Goal: Information Seeking & Learning: Learn about a topic

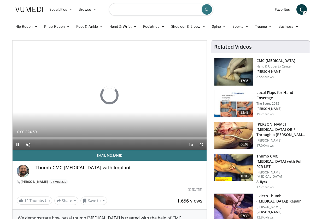
click at [144, 11] on input "Search topics, interventions" at bounding box center [161, 9] width 105 height 13
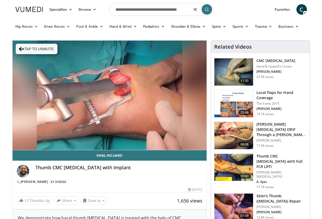
scroll to position [0, 3]
type input "**********"
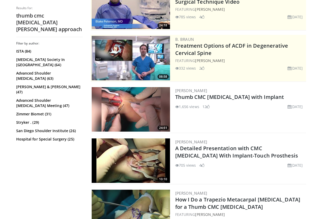
scroll to position [115, 0]
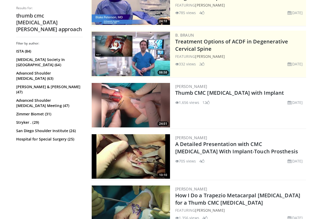
click at [120, 110] on img at bounding box center [131, 105] width 78 height 44
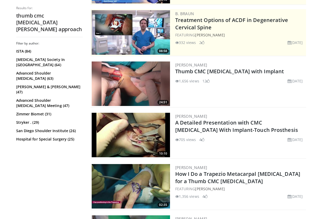
scroll to position [137, 0]
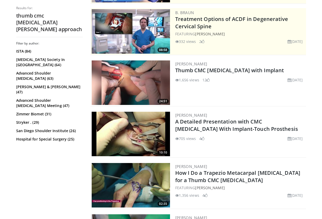
click at [117, 135] on img at bounding box center [131, 134] width 78 height 44
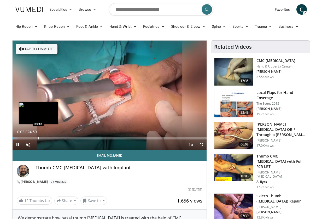
click at [38, 136] on div "Loaded : 2.67% 00:02 03:18" at bounding box center [110, 136] width 194 height 5
click at [47, 139] on div "Progress Bar" at bounding box center [47, 138] width 1 height 2
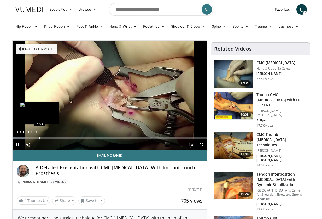
click at [39, 138] on div "Progress Bar" at bounding box center [39, 138] width 1 height 2
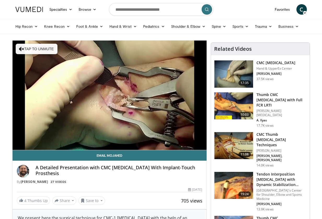
click at [232, 132] on img at bounding box center [234, 145] width 39 height 27
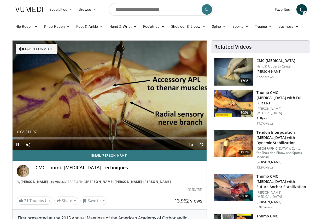
click at [200, 144] on span "Video Player" at bounding box center [201, 144] width 10 height 10
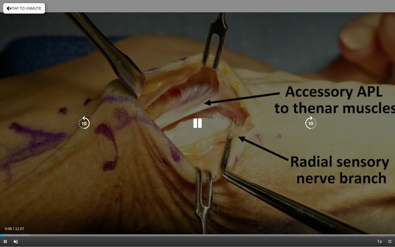
click at [310, 124] on icon "Video Player" at bounding box center [311, 123] width 15 height 15
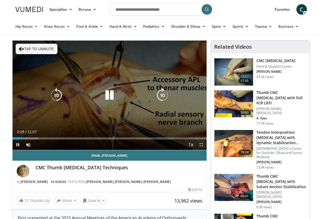
click at [112, 96] on icon "Video Player" at bounding box center [109, 95] width 15 height 15
click at [177, 71] on div "20 seconds Tap to unmute" at bounding box center [110, 95] width 194 height 109
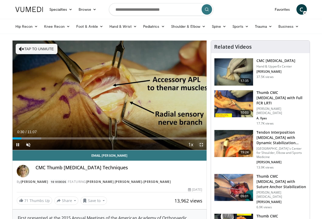
click at [202, 146] on span "Video Player" at bounding box center [201, 144] width 10 height 10
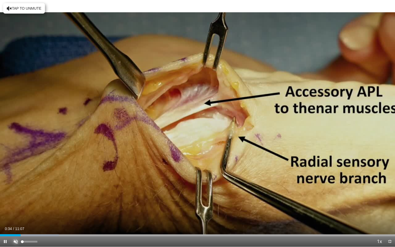
click at [16, 219] on span "Video Player" at bounding box center [15, 241] width 10 height 10
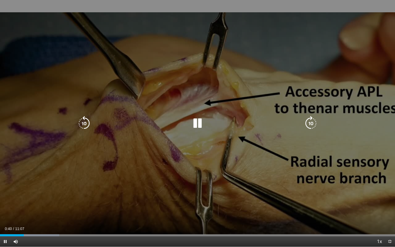
click at [309, 128] on icon "Video Player" at bounding box center [311, 123] width 15 height 15
click at [309, 124] on icon "Video Player" at bounding box center [311, 123] width 15 height 15
click at [197, 119] on icon "Video Player" at bounding box center [197, 123] width 15 height 15
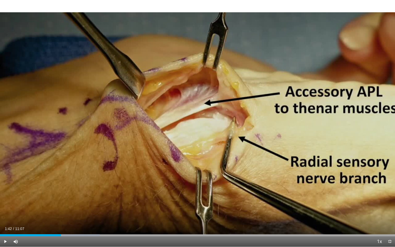
click at [256, 135] on div "40 seconds Tap to unmute" at bounding box center [197, 123] width 395 height 247
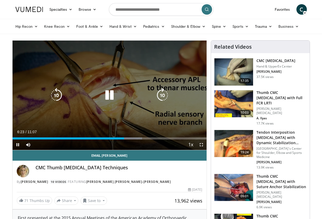
click at [107, 95] on icon "Video Player" at bounding box center [109, 95] width 15 height 15
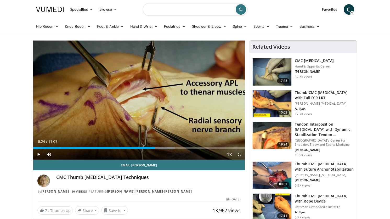
click at [229, 13] on input "Search topics, interventions" at bounding box center [195, 9] width 105 height 13
type input "**********"
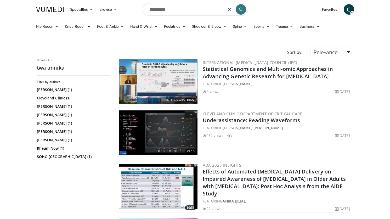
click at [165, 11] on input "**********" at bounding box center [195, 9] width 105 height 13
click at [180, 2] on form "**********" at bounding box center [195, 9] width 105 height 19
click at [181, 12] on input "**********" at bounding box center [195, 9] width 105 height 13
type input "**********"
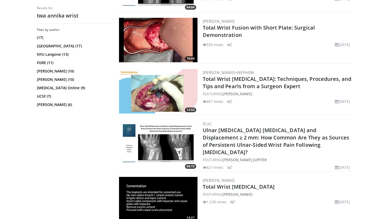
scroll to position [356, 0]
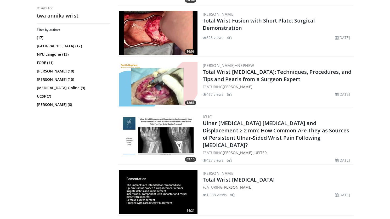
click at [156, 90] on img at bounding box center [158, 84] width 78 height 44
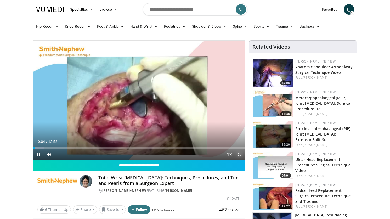
click at [240, 155] on span "Video Player" at bounding box center [239, 154] width 10 height 10
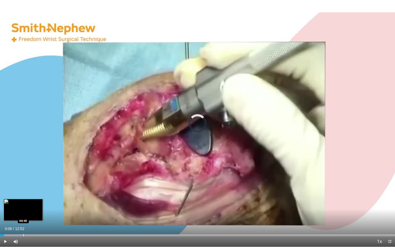
click at [23, 219] on div "Progress Bar" at bounding box center [23, 235] width 1 height 2
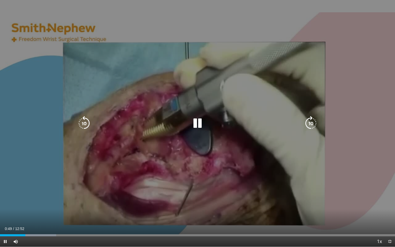
click at [196, 128] on icon "Video Player" at bounding box center [197, 123] width 15 height 15
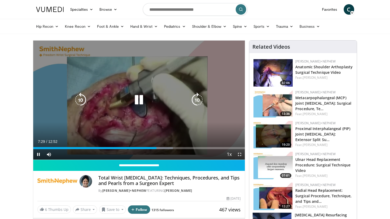
click at [138, 99] on icon "Video Player" at bounding box center [139, 100] width 15 height 15
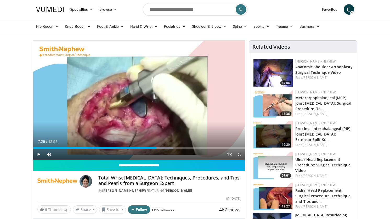
click at [276, 128] on img at bounding box center [272, 134] width 39 height 27
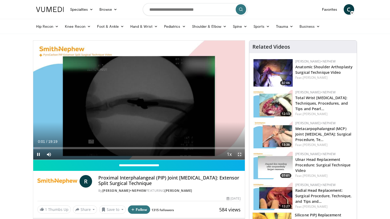
click at [240, 153] on span "Video Player" at bounding box center [239, 154] width 10 height 10
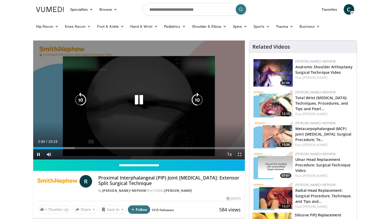
click at [138, 102] on icon "Video Player" at bounding box center [139, 100] width 15 height 15
